Goal: Task Accomplishment & Management: Complete application form

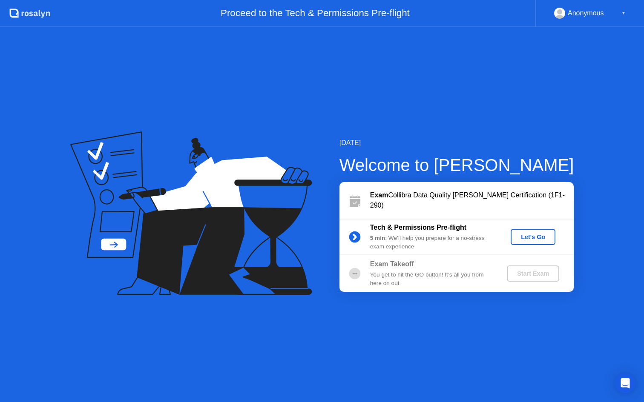
click at [538, 239] on div "Let's Go" at bounding box center [533, 237] width 38 height 7
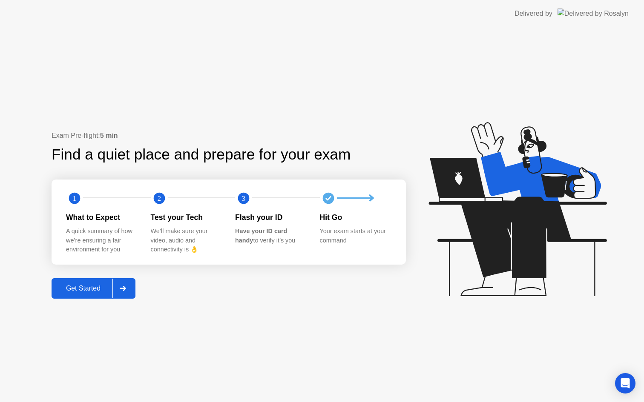
click at [90, 291] on div "Get Started" at bounding box center [83, 289] width 58 height 8
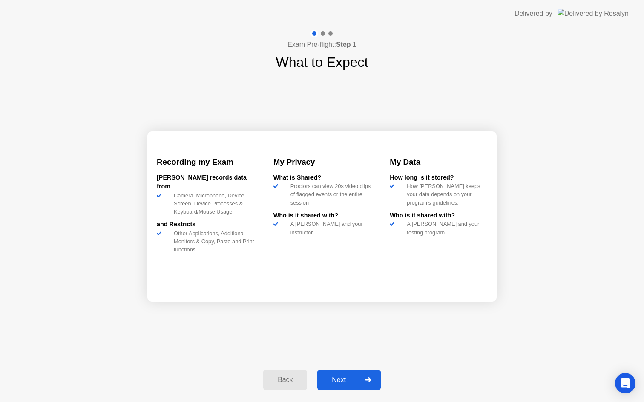
click at [345, 381] on div "Next" at bounding box center [339, 380] width 38 height 8
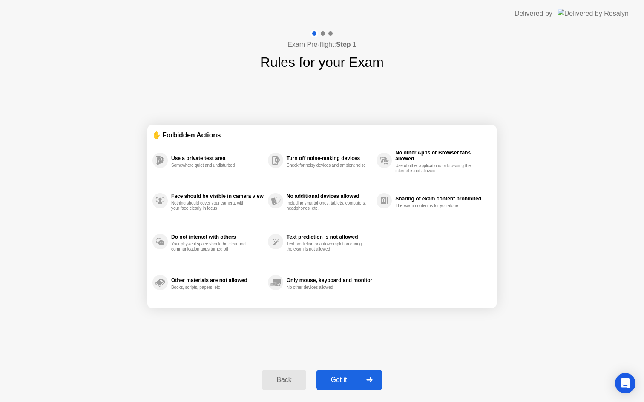
click at [345, 381] on div "Got it" at bounding box center [339, 380] width 40 height 8
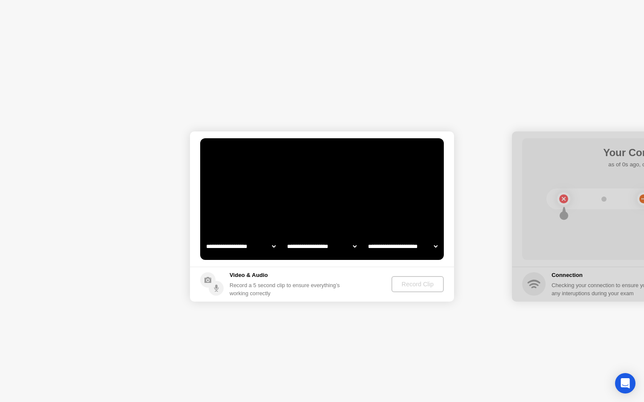
select select "**********"
select select "*******"
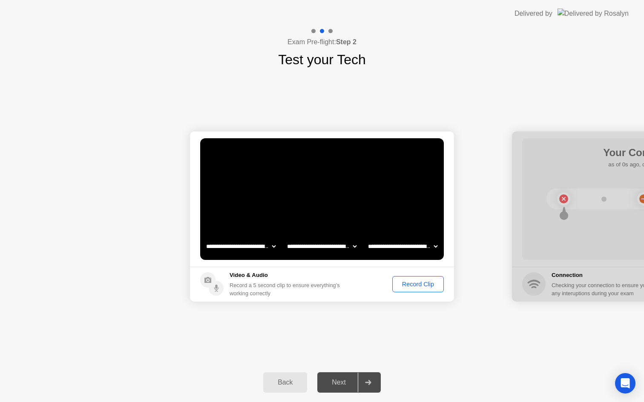
click at [413, 286] on div "Record Clip" at bounding box center [418, 284] width 46 height 7
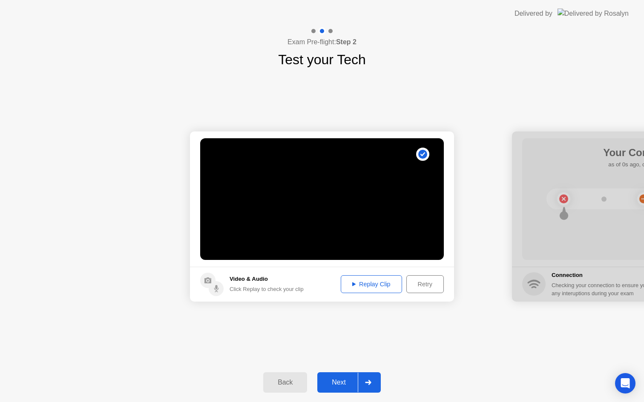
click at [360, 286] on div "Replay Clip" at bounding box center [370, 284] width 55 height 7
click at [333, 392] on button "Next" at bounding box center [348, 382] width 63 height 20
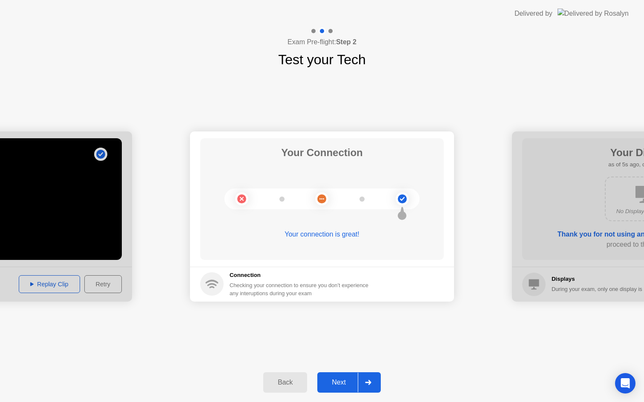
click at [332, 379] on div "Next" at bounding box center [339, 383] width 38 height 8
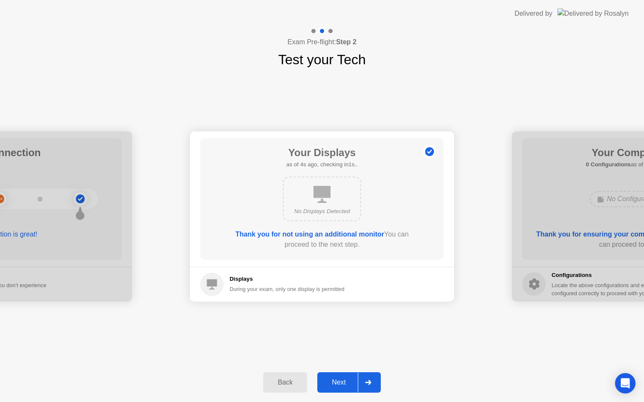
click at [339, 383] on div "Next" at bounding box center [339, 383] width 38 height 8
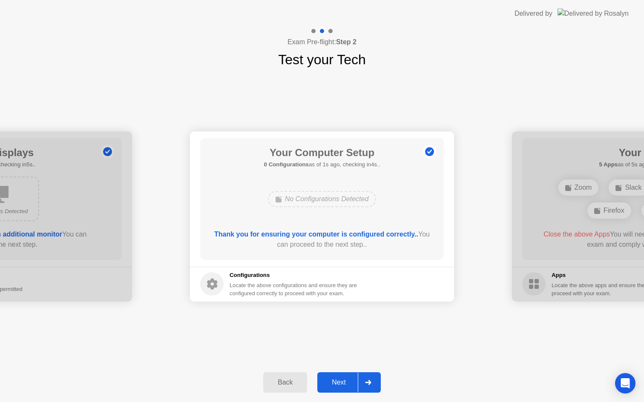
click at [339, 383] on div "Next" at bounding box center [339, 383] width 38 height 8
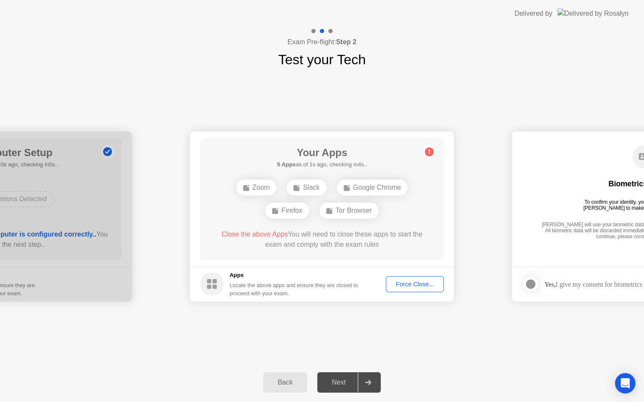
click at [339, 383] on div "Next" at bounding box center [339, 383] width 38 height 8
click at [398, 286] on div "Force Close..." at bounding box center [415, 284] width 52 height 7
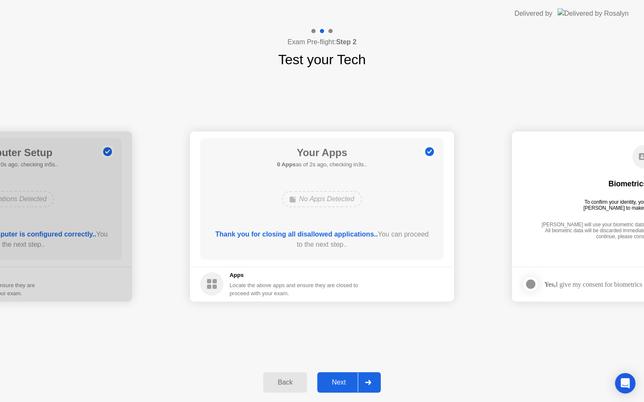
click at [343, 380] on div "Next" at bounding box center [339, 383] width 38 height 8
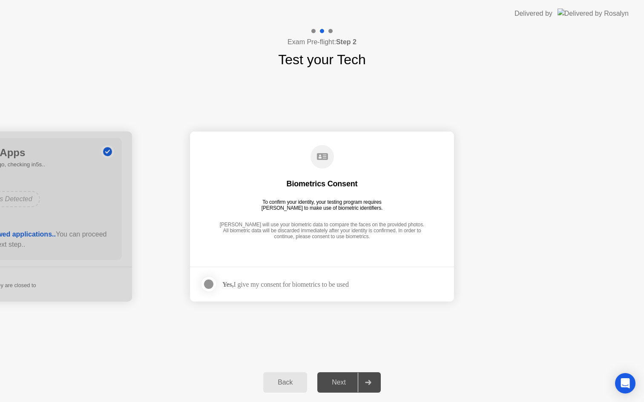
click at [249, 281] on div "Yes, I give my consent for biometrics to be used" at bounding box center [285, 284] width 126 height 8
click at [218, 282] on label at bounding box center [211, 284] width 22 height 17
click at [334, 382] on div "Next" at bounding box center [339, 383] width 38 height 8
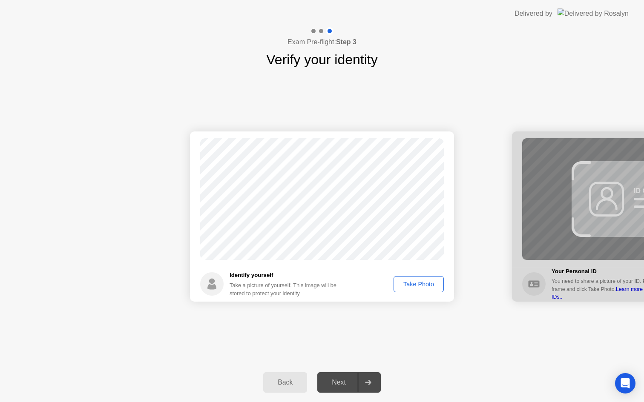
click at [412, 281] on div "Take Photo" at bounding box center [418, 284] width 44 height 7
click at [342, 386] on div "Next" at bounding box center [339, 383] width 38 height 8
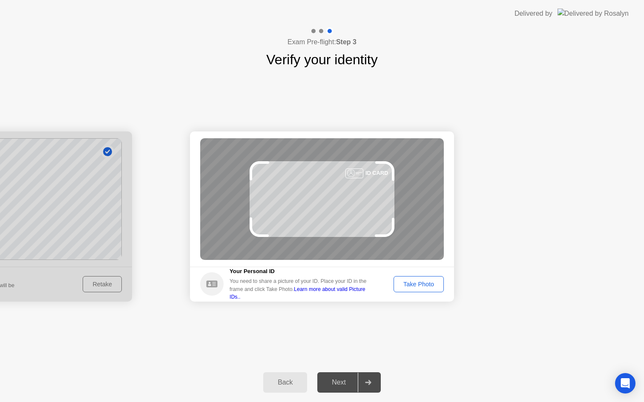
click at [415, 281] on div "Take Photo" at bounding box center [418, 284] width 44 height 7
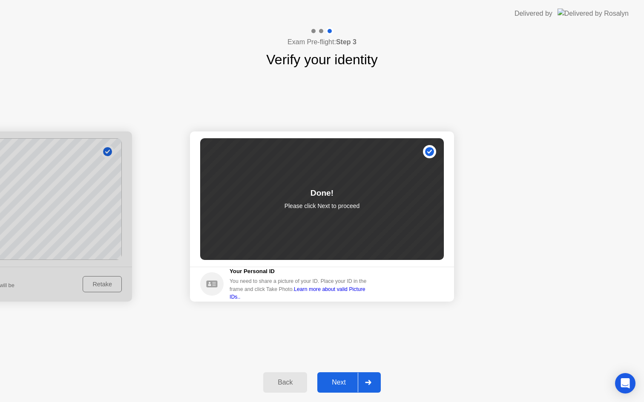
click at [333, 383] on div "Next" at bounding box center [339, 383] width 38 height 8
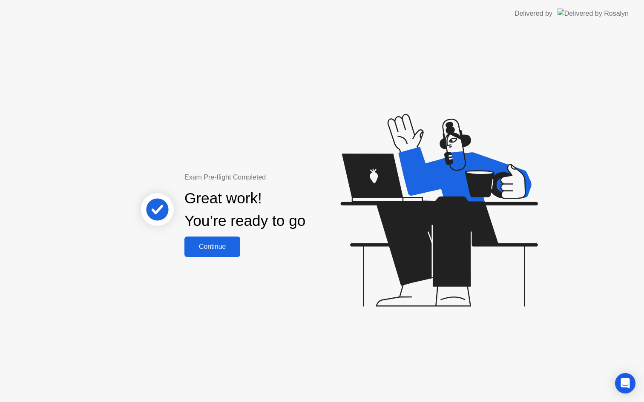
click at [203, 249] on div "Continue" at bounding box center [212, 247] width 51 height 8
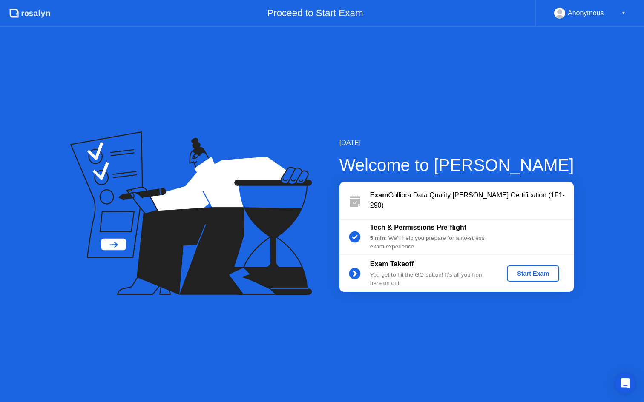
click at [528, 271] on div "Start Exam" at bounding box center [533, 273] width 46 height 7
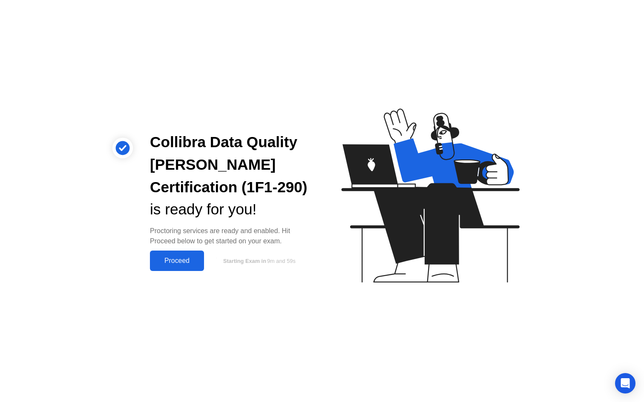
click at [165, 258] on div "Proceed" at bounding box center [176, 261] width 49 height 8
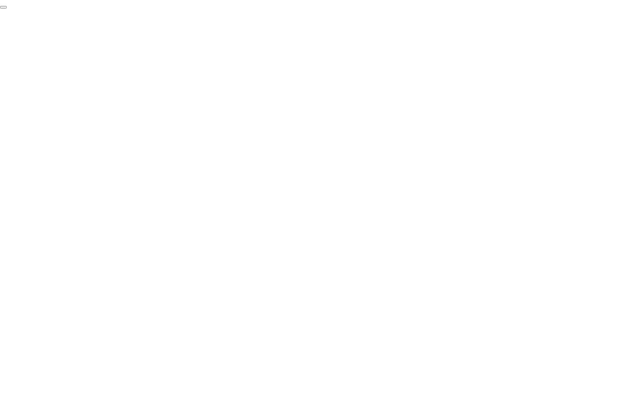
click div "End Proctoring Session"
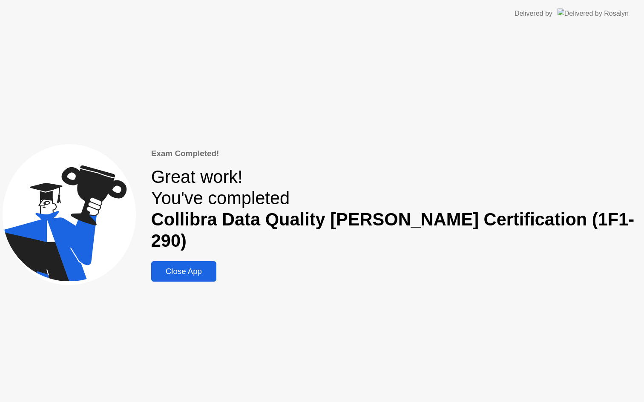
click at [214, 267] on div "Close App" at bounding box center [184, 271] width 60 height 9
